Goal: Information Seeking & Learning: Learn about a topic

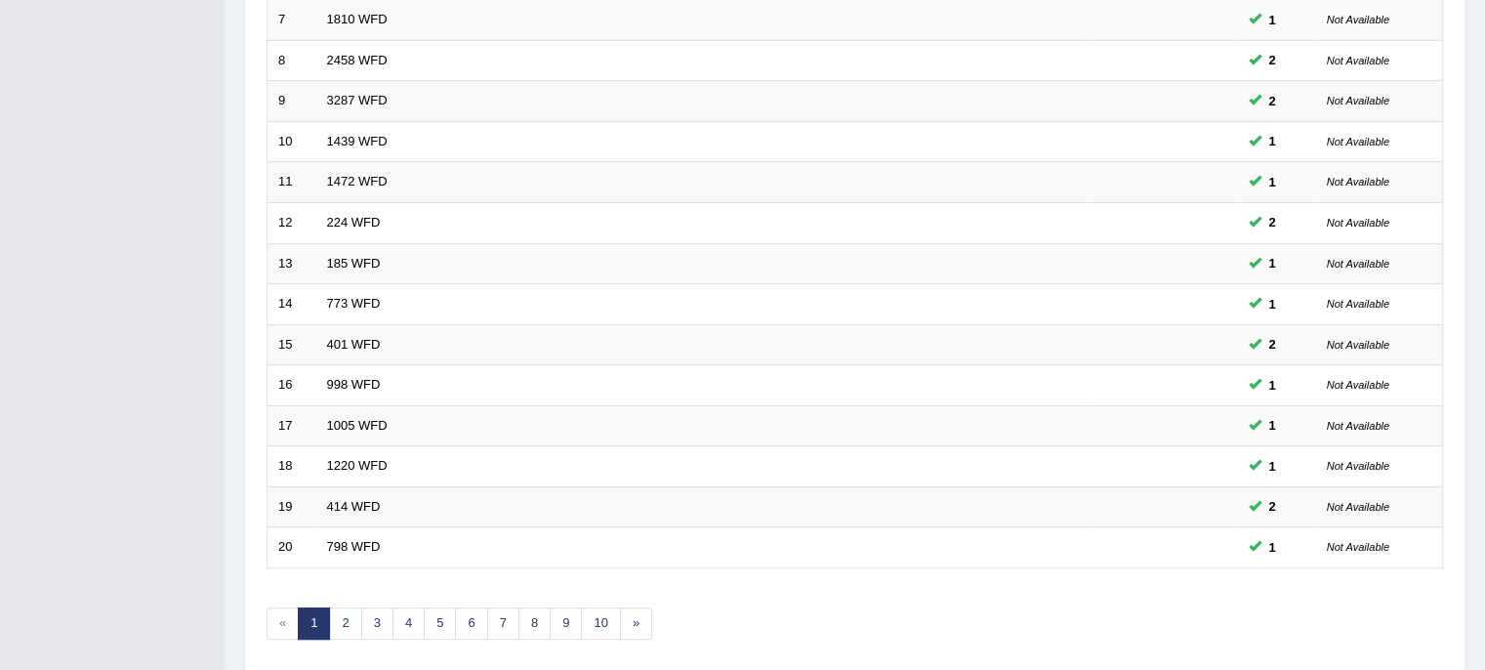
scroll to position [617, 0]
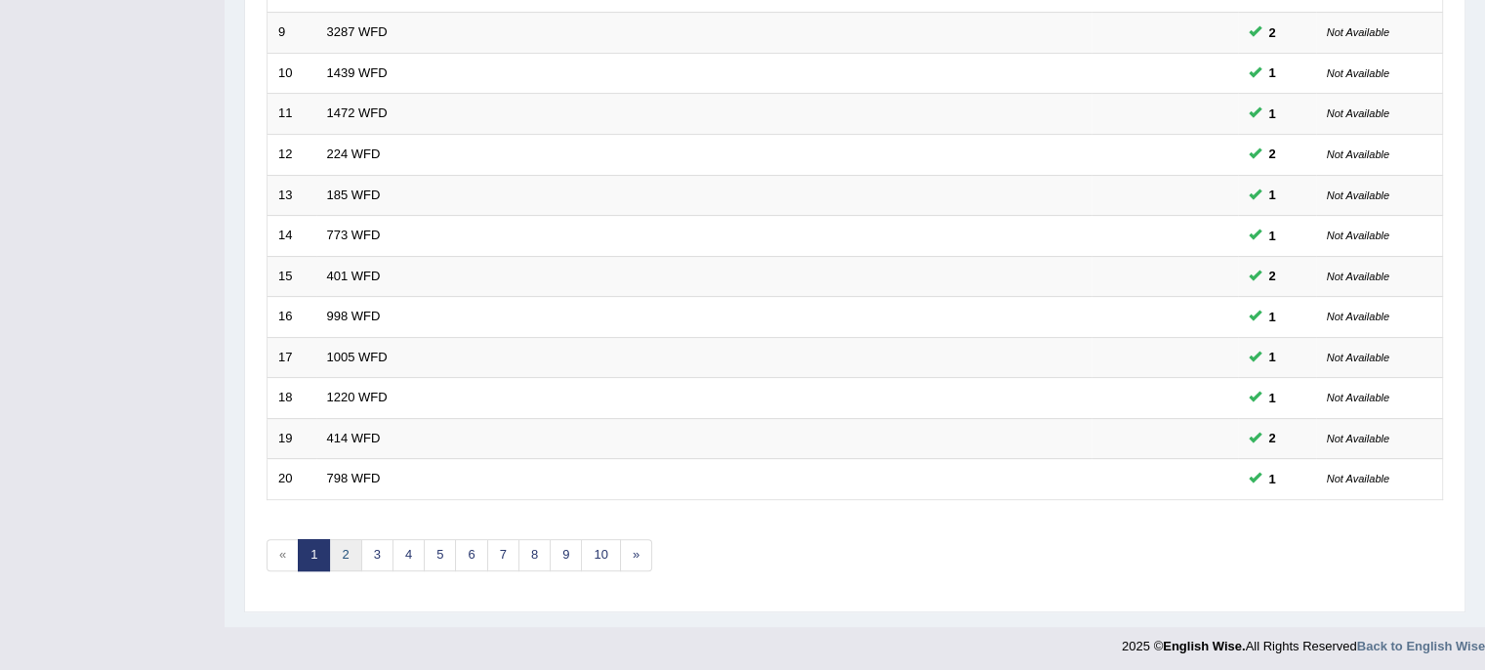
click at [344, 548] on link "2" at bounding box center [345, 555] width 32 height 32
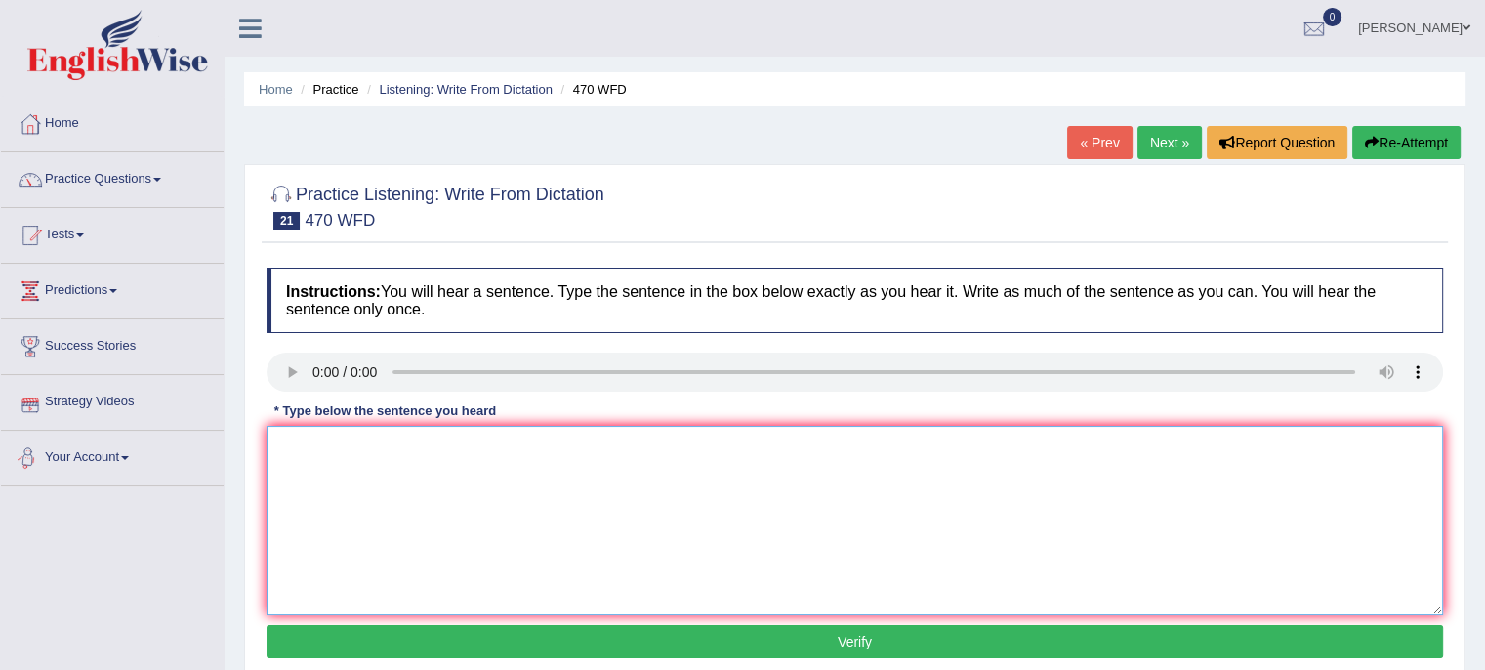
click at [307, 478] on textarea at bounding box center [855, 520] width 1177 height 189
type textarea "assignment"
click at [285, 446] on textarea at bounding box center [855, 520] width 1177 height 189
type textarea "social poicies is the study of social respon"
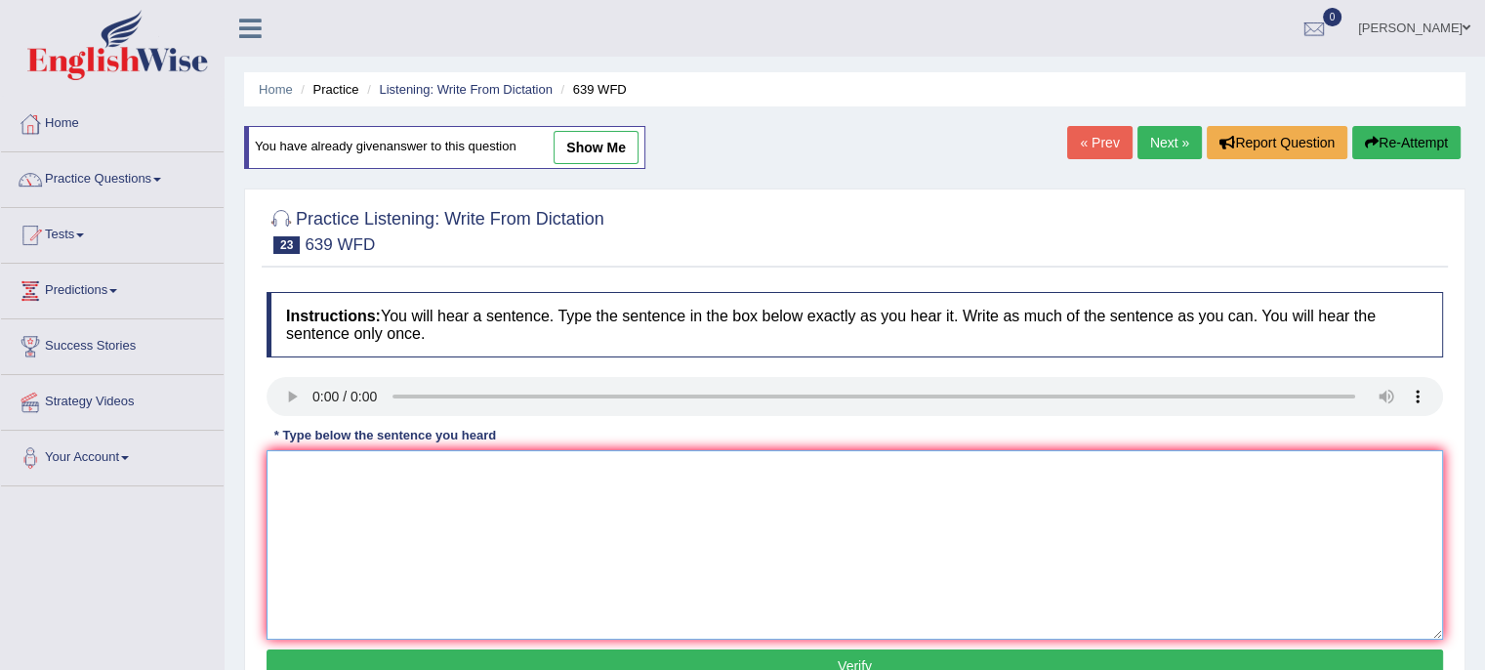
click at [289, 484] on textarea at bounding box center [855, 544] width 1177 height 189
click at [1407, 134] on button "Re-Attempt" at bounding box center [1407, 142] width 108 height 33
click at [1185, 138] on link "Next »" at bounding box center [1170, 142] width 64 height 33
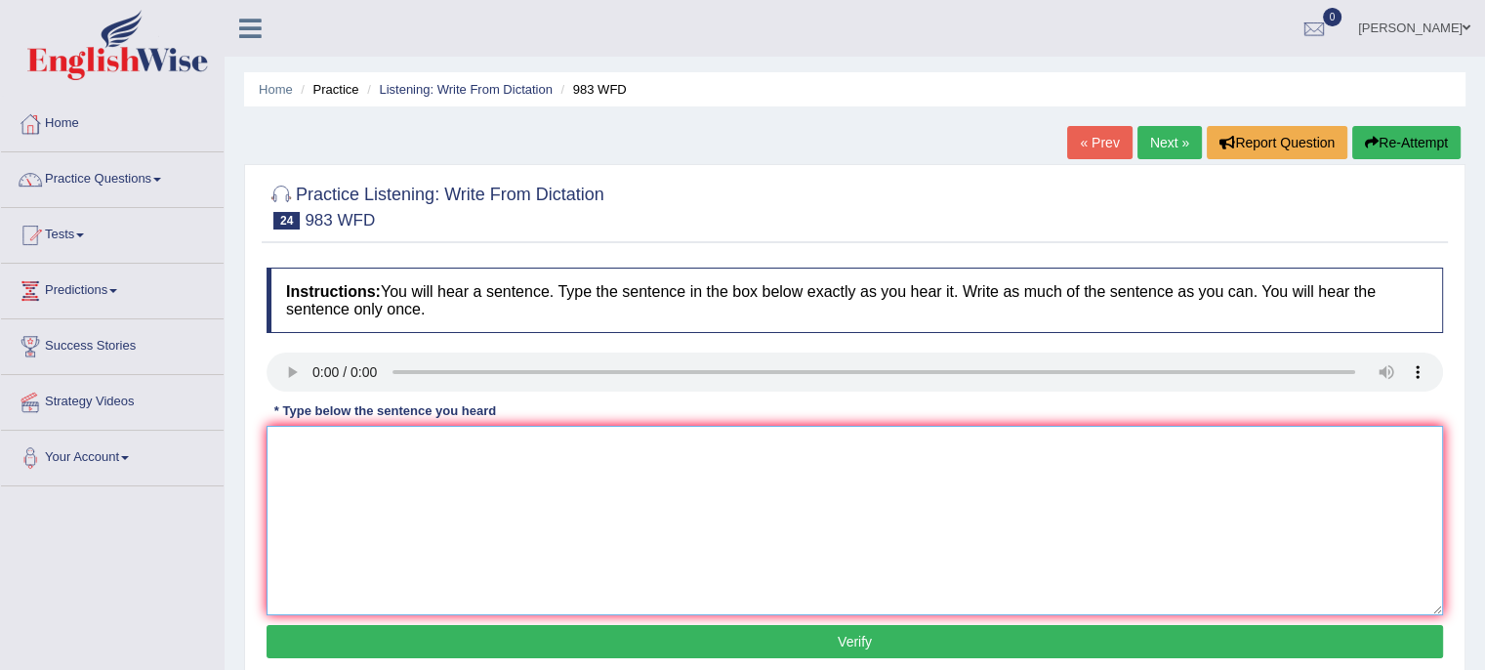
click at [285, 460] on textarea at bounding box center [855, 520] width 1177 height 189
type textarea "the rec staff information of the landing and prining"
click at [300, 450] on textarea at bounding box center [855, 520] width 1177 height 189
click at [283, 442] on textarea "fo inclusion establishment can" at bounding box center [855, 520] width 1177 height 189
type textarea "Foro inclusion establishment can"
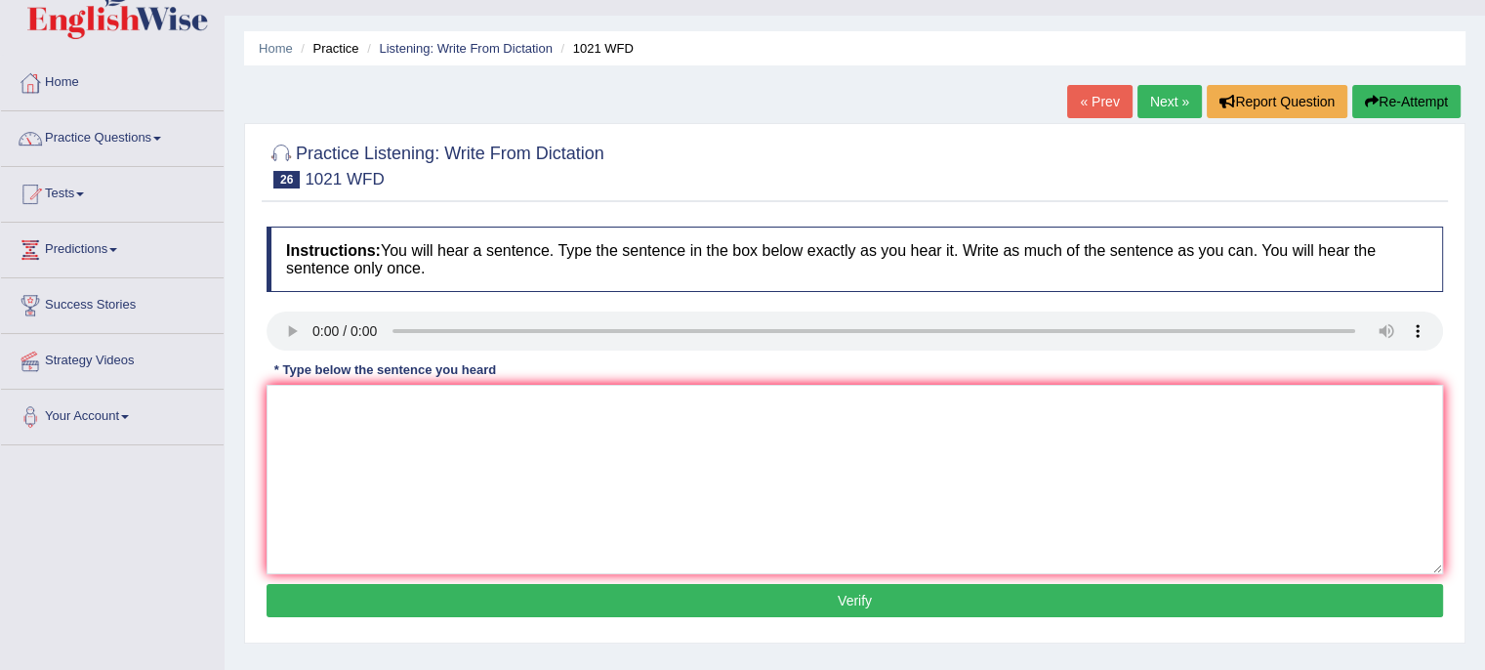
scroll to position [43, 0]
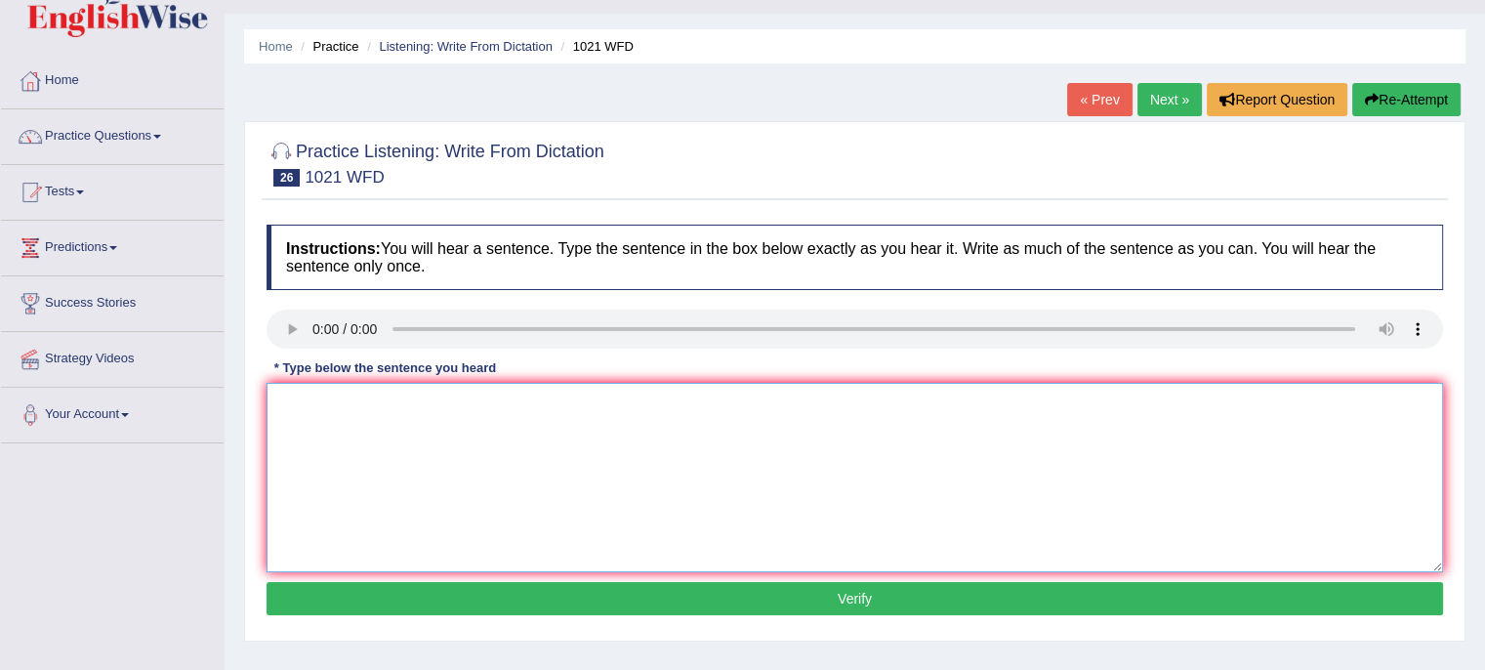
click at [316, 391] on textarea at bounding box center [855, 477] width 1177 height 189
type textarea "the eng degree specially valuaeable"
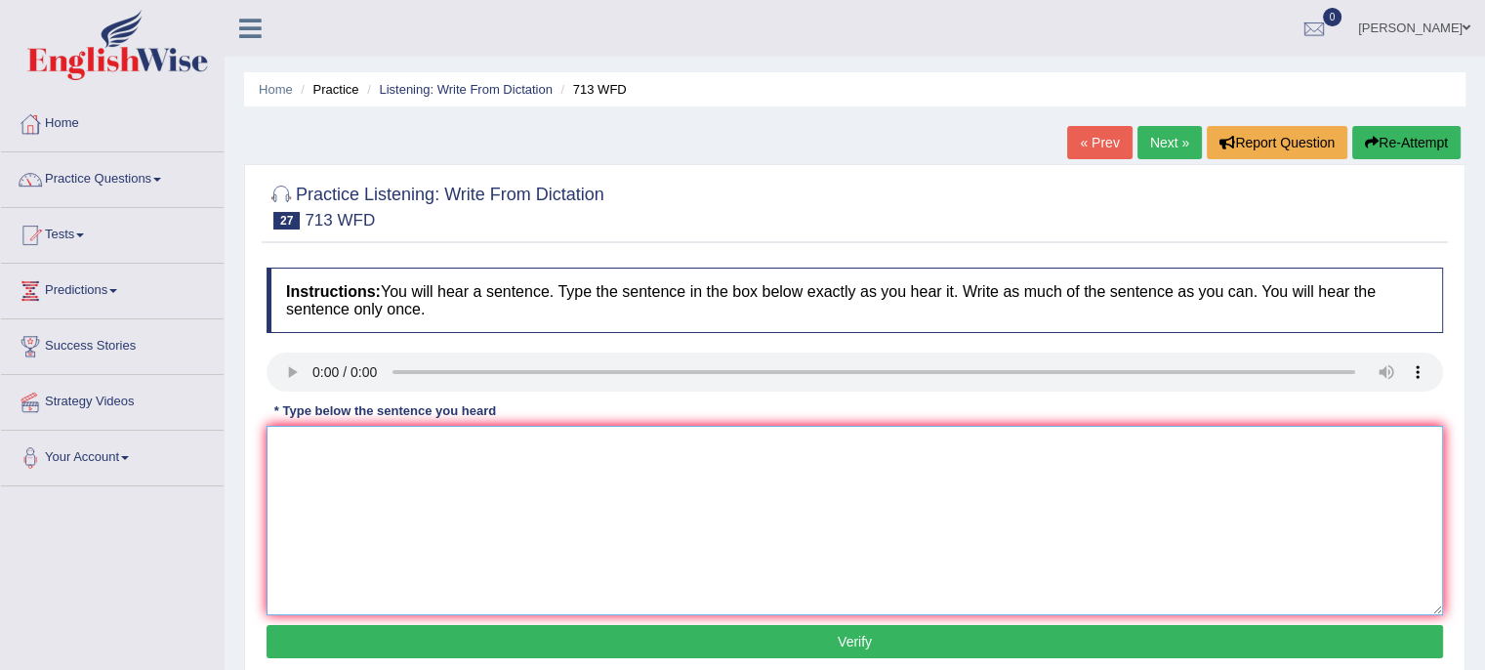
click at [302, 439] on textarea at bounding box center [855, 520] width 1177 height 189
type textarea "the begin outline our presentation"
